Goal: Find specific page/section: Find specific page/section

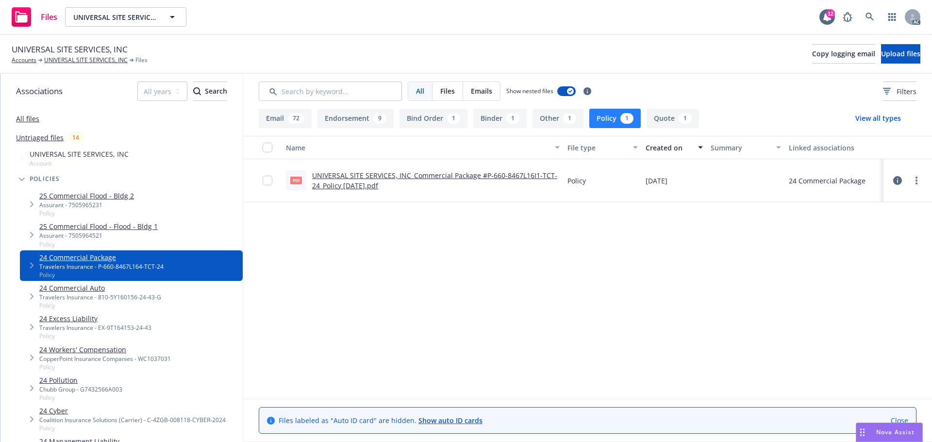
click at [343, 123] on button "Endorsement 9" at bounding box center [356, 118] width 76 height 19
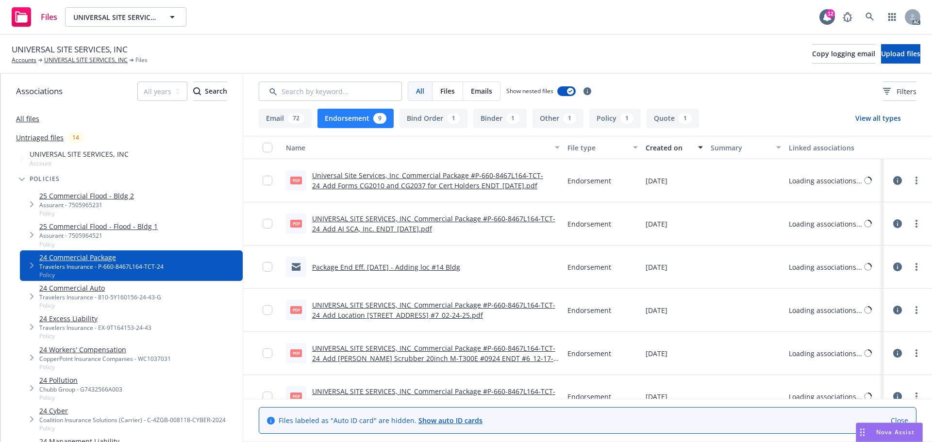
click at [103, 293] on link "24 Commercial Auto" at bounding box center [100, 288] width 122 height 10
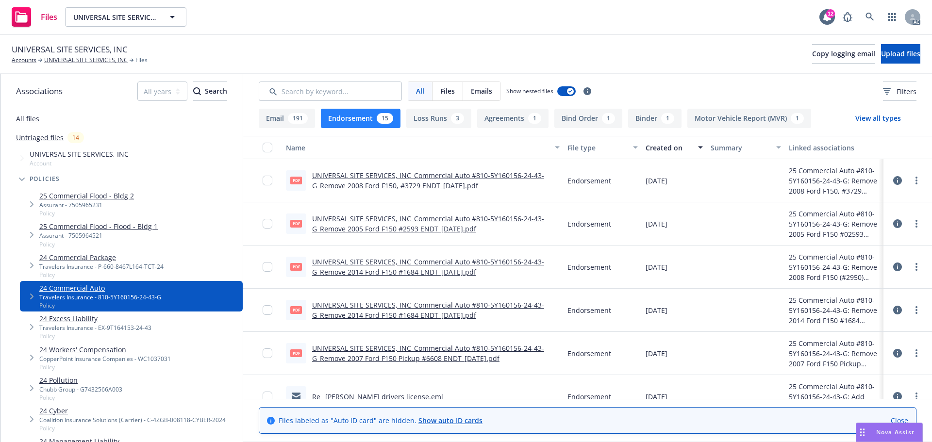
click at [151, 323] on div "24 Excess Liability Travelers Insurance - EX-9T164153-24-43 Policy" at bounding box center [131, 327] width 223 height 31
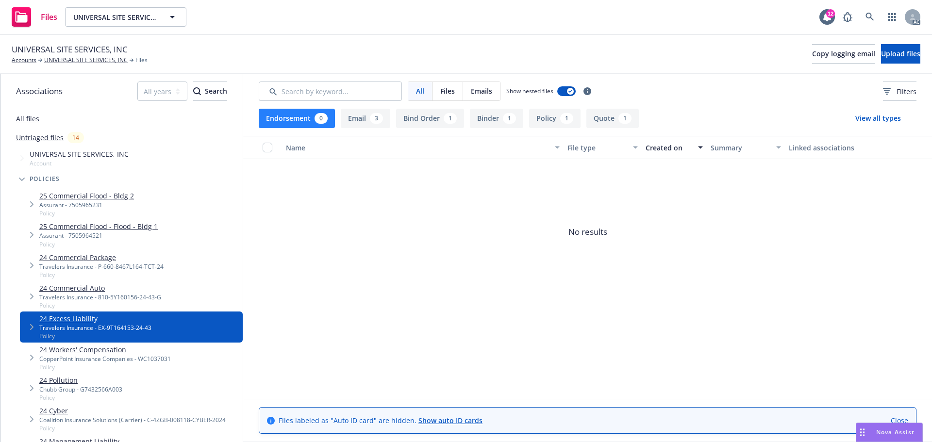
click at [99, 352] on link "24 Workers' Compensation" at bounding box center [105, 350] width 132 height 10
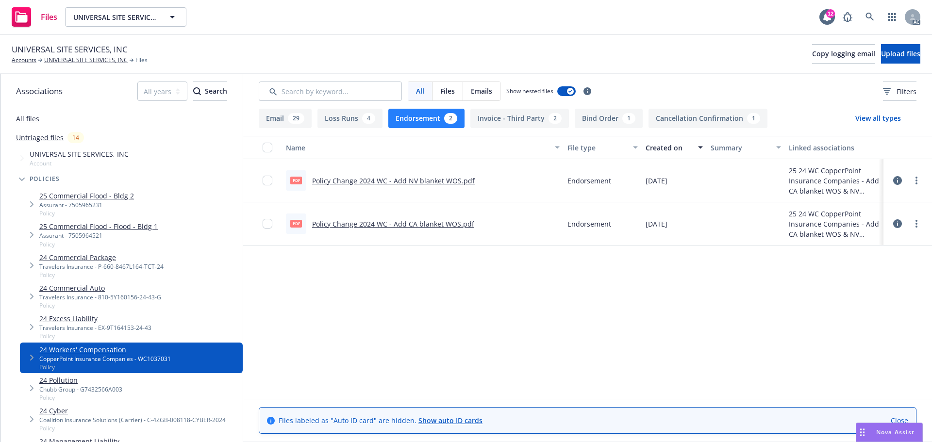
click at [56, 262] on link "24 Commercial Package" at bounding box center [101, 257] width 124 height 10
